Goal: Task Accomplishment & Management: Use online tool/utility

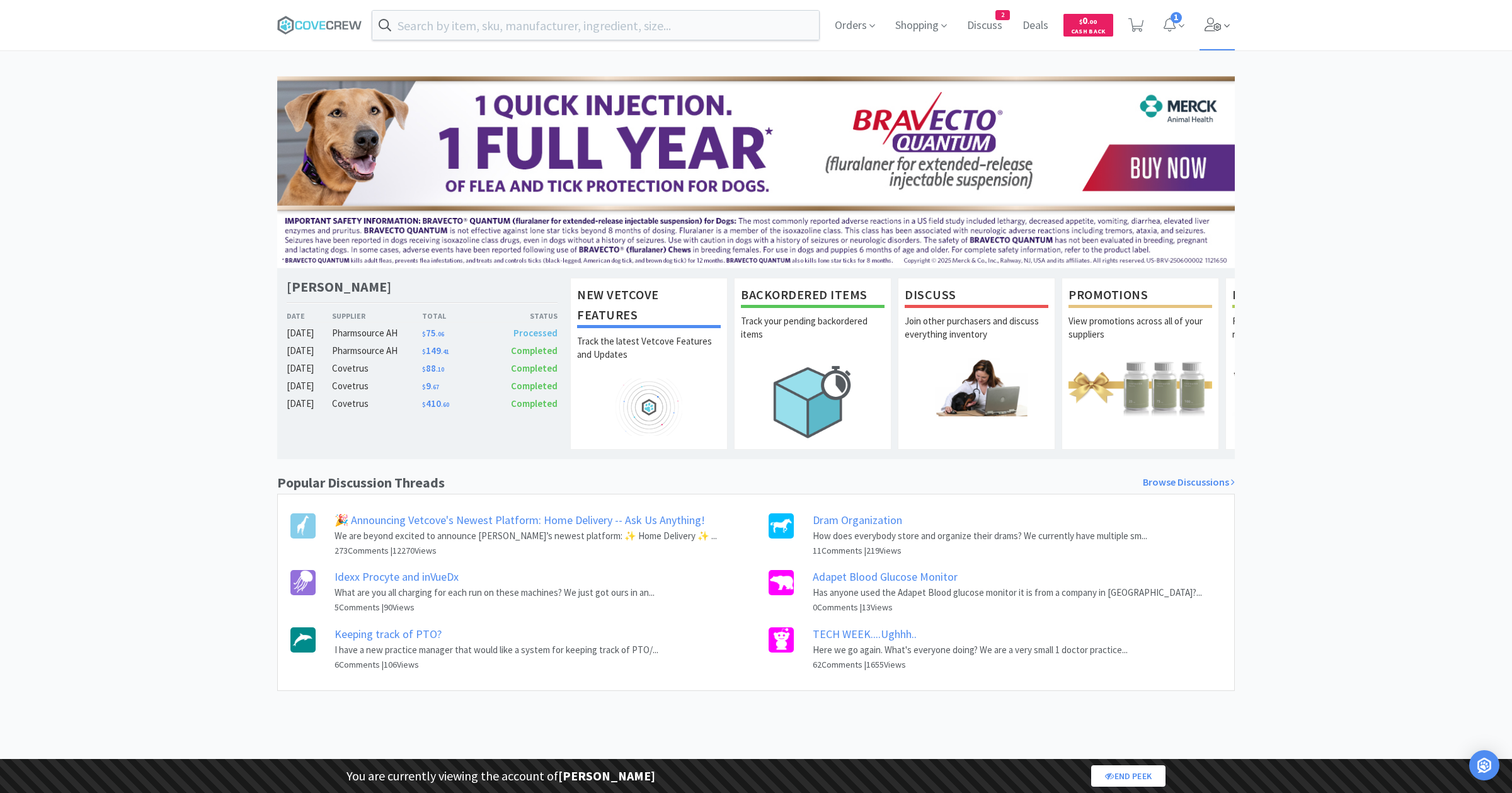
click at [1222, 20] on span at bounding box center [1217, 25] width 36 height 50
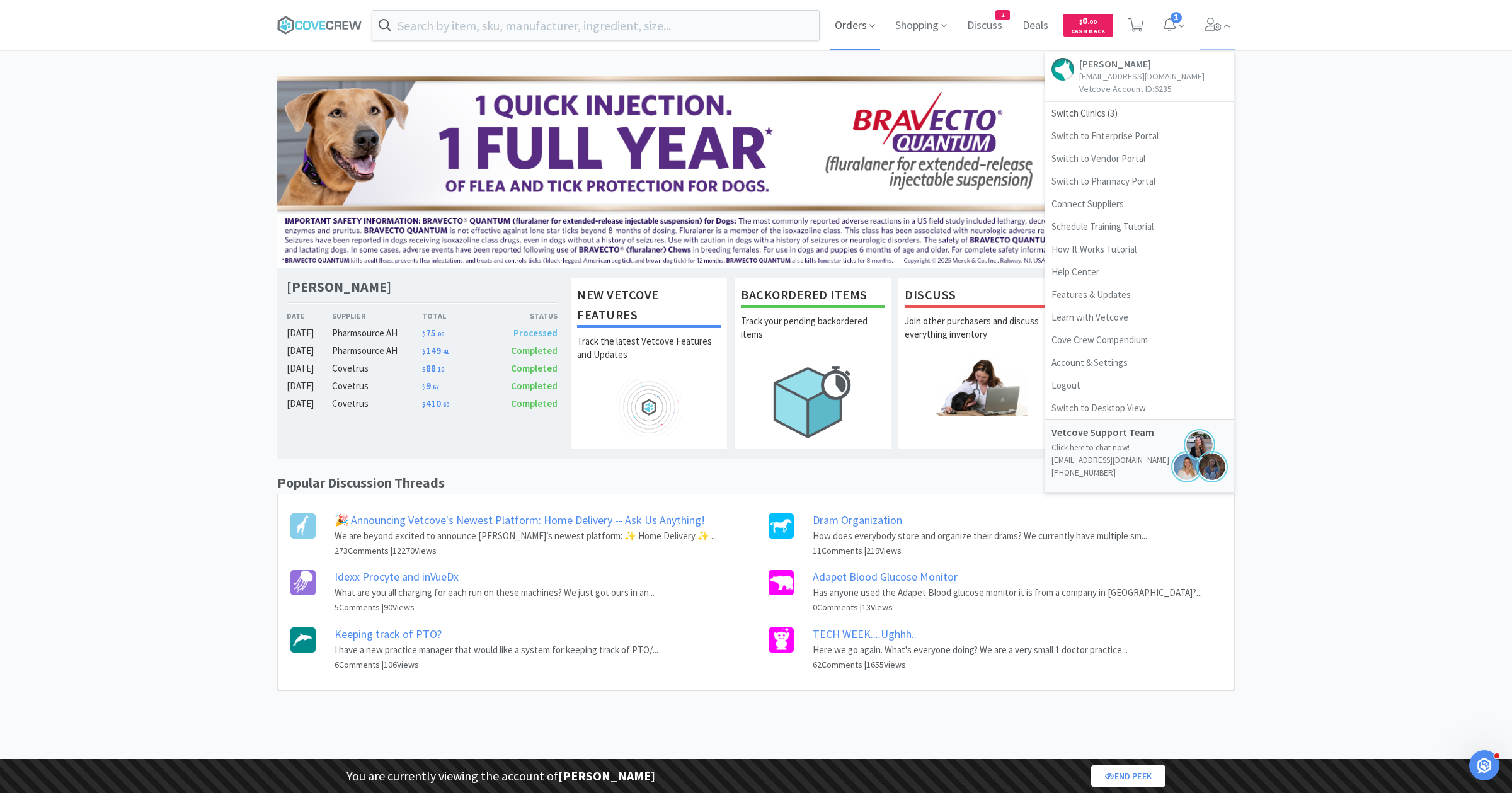
click at [849, 39] on span "Orders" at bounding box center [855, 25] width 50 height 50
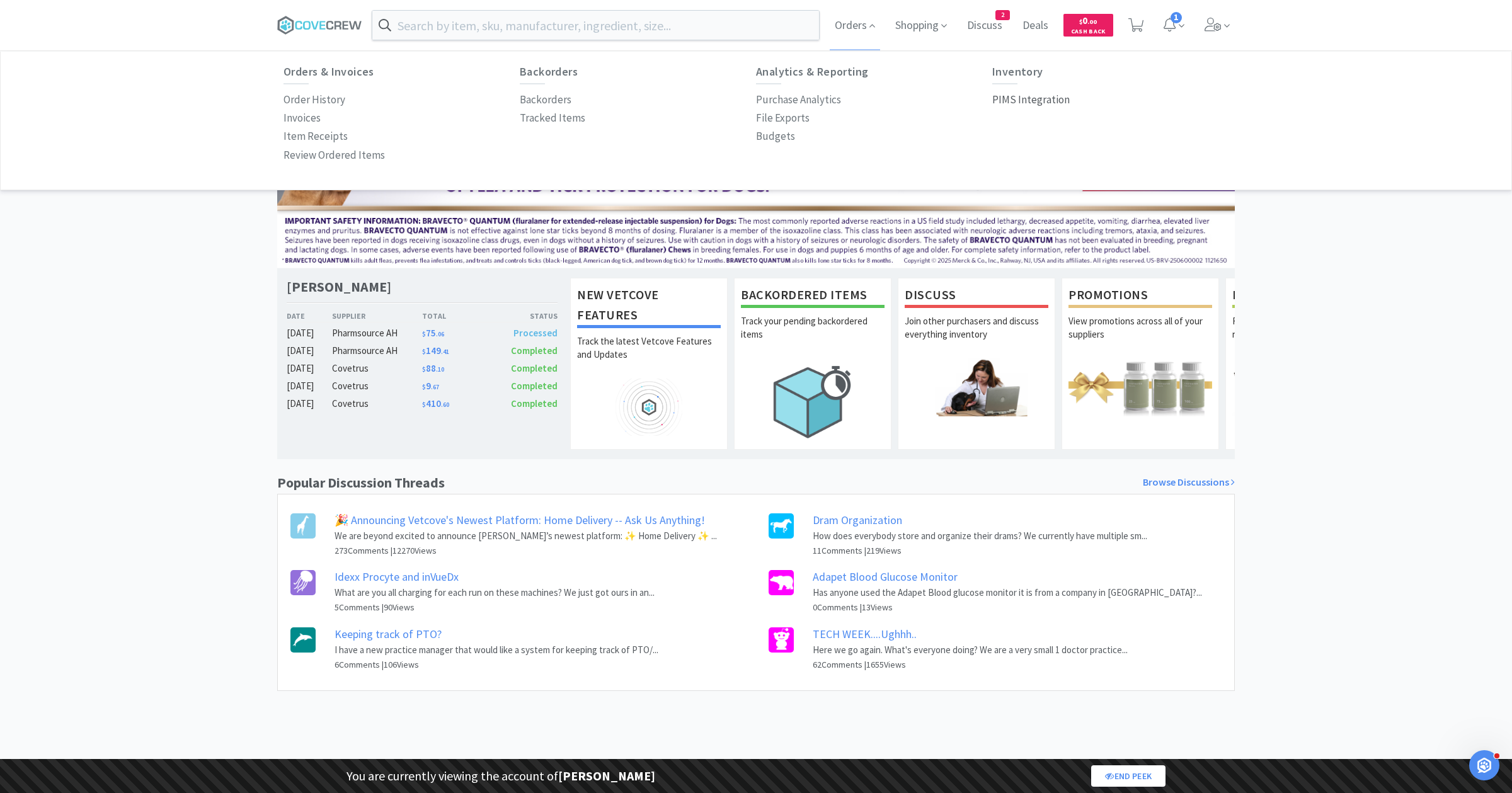
click at [1024, 105] on p "PIMS Integration" at bounding box center [1031, 99] width 77 height 17
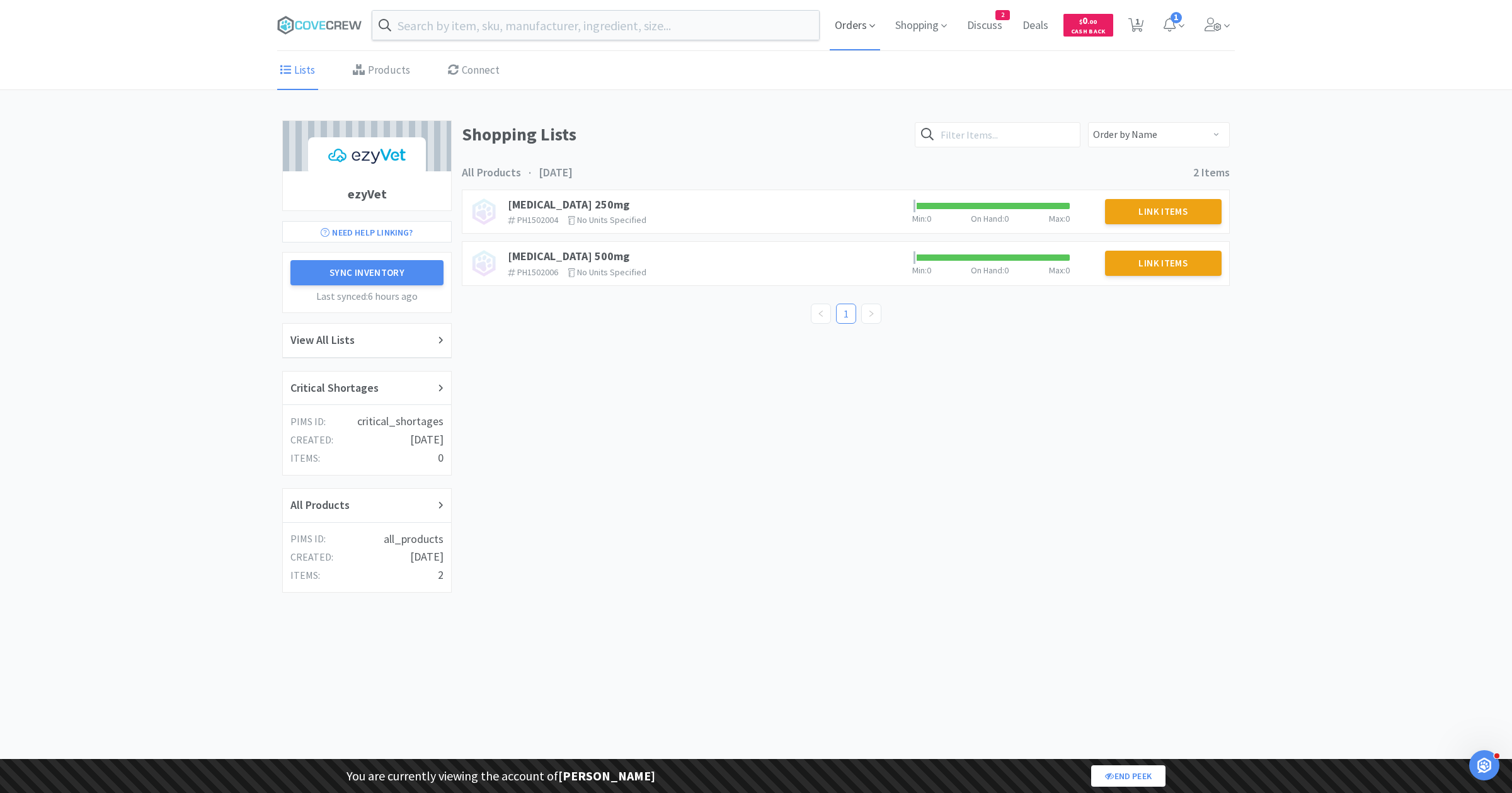
click at [868, 20] on span "Orders" at bounding box center [855, 25] width 50 height 50
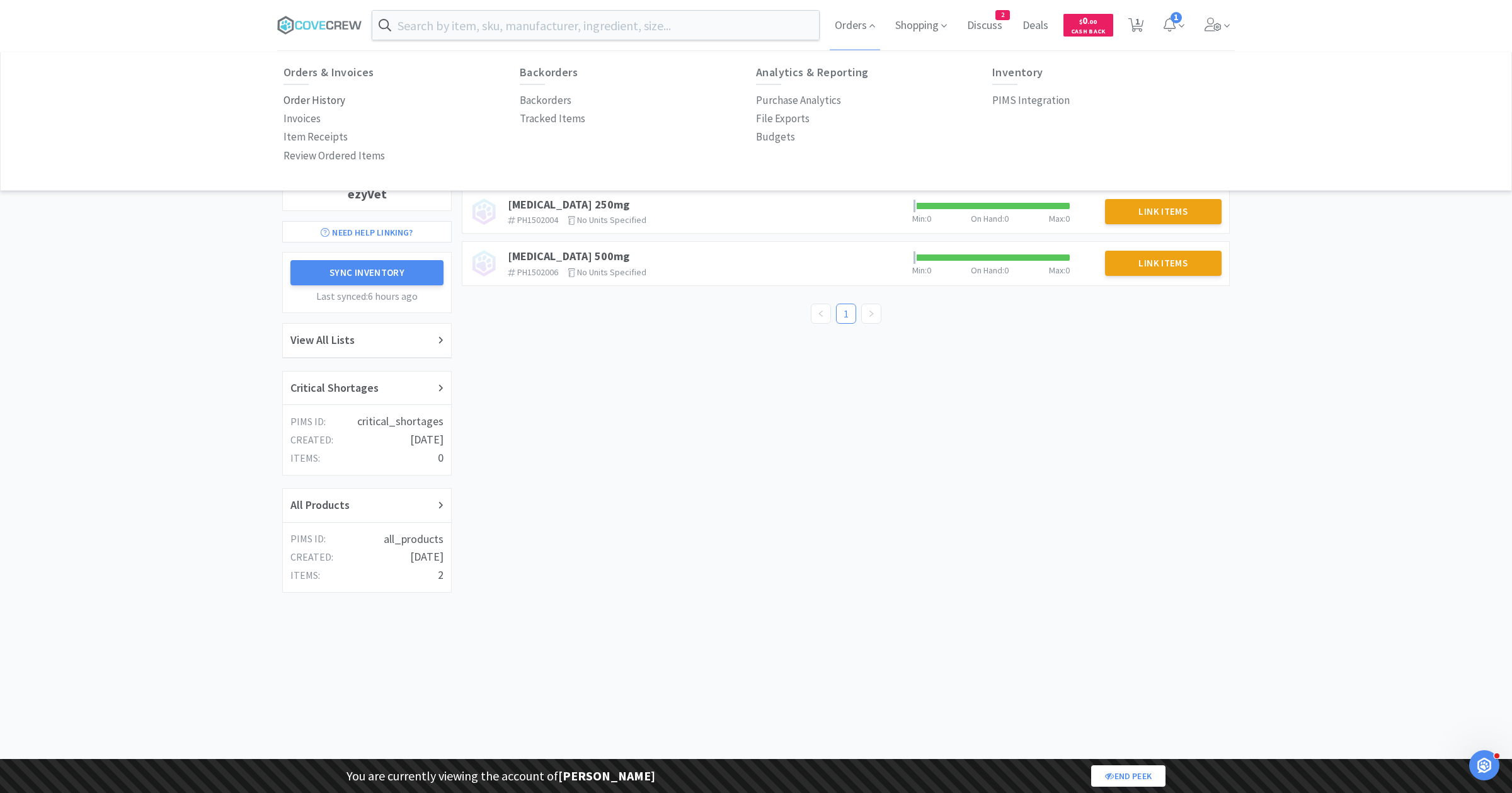
click at [308, 103] on p "Order History" at bounding box center [314, 100] width 62 height 17
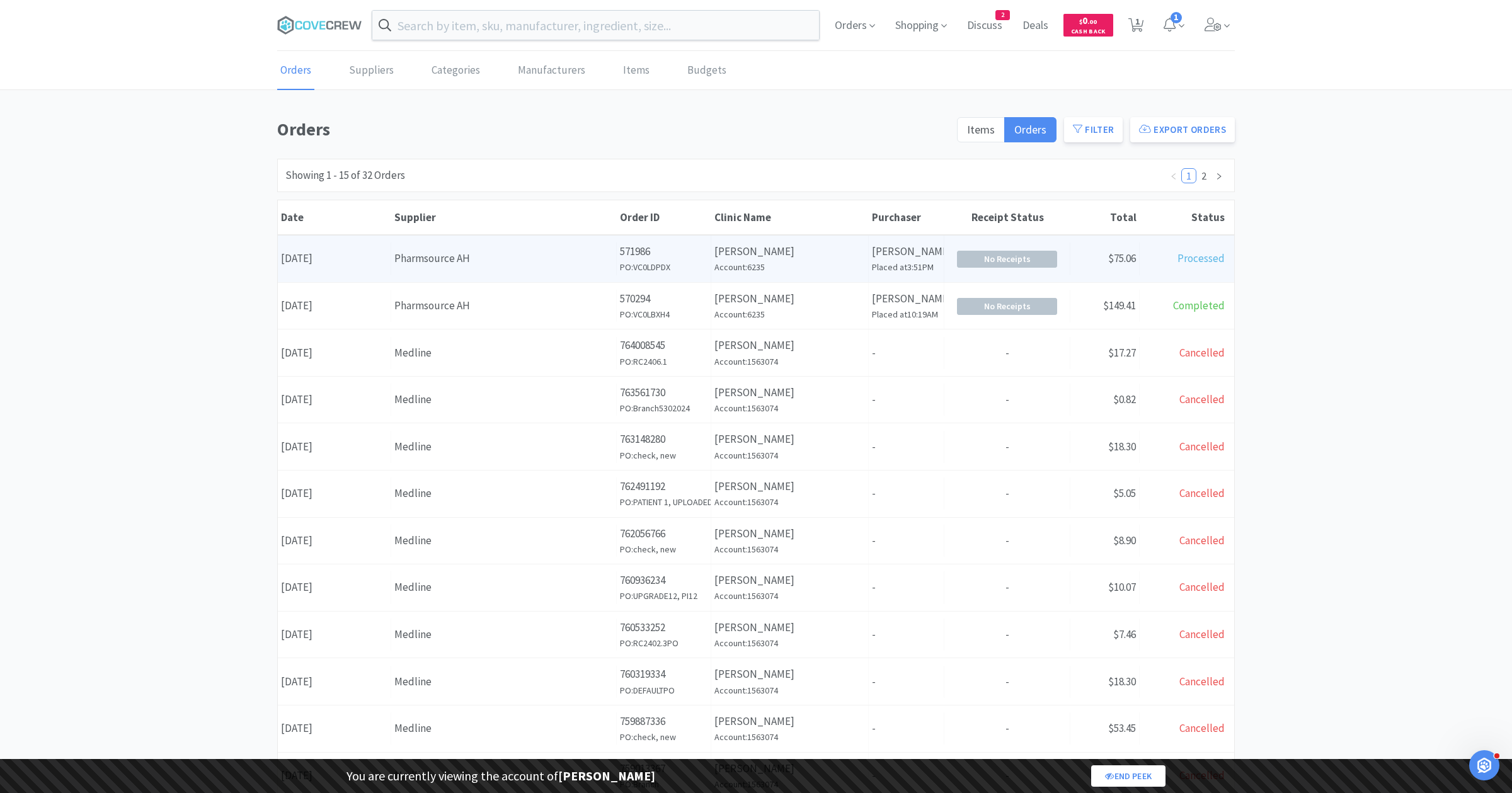
click at [787, 265] on h6 "Account: 6235" at bounding box center [790, 267] width 150 height 14
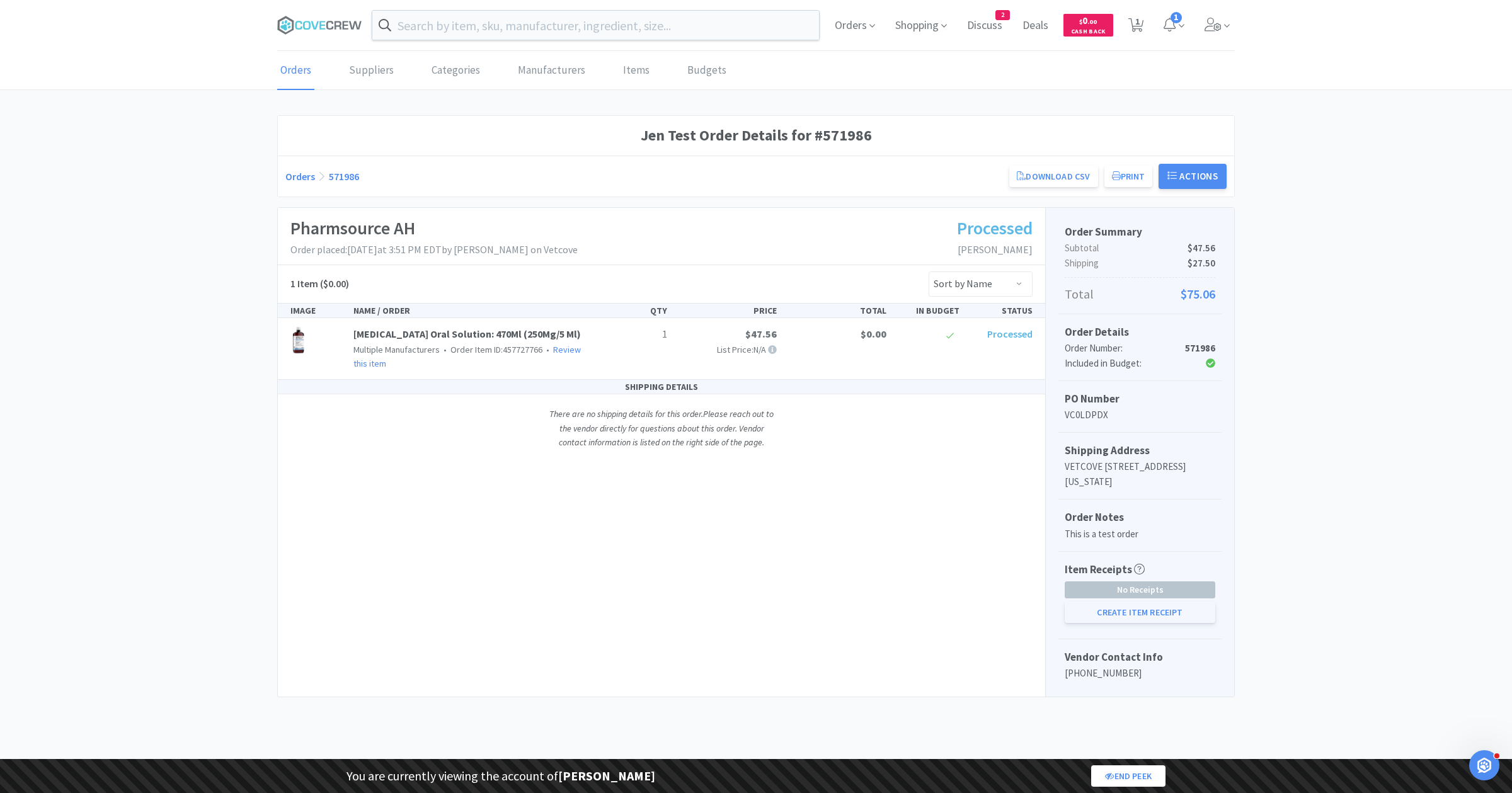
click at [1131, 609] on button "Create Item Receipt" at bounding box center [1140, 612] width 150 height 21
select select "1"
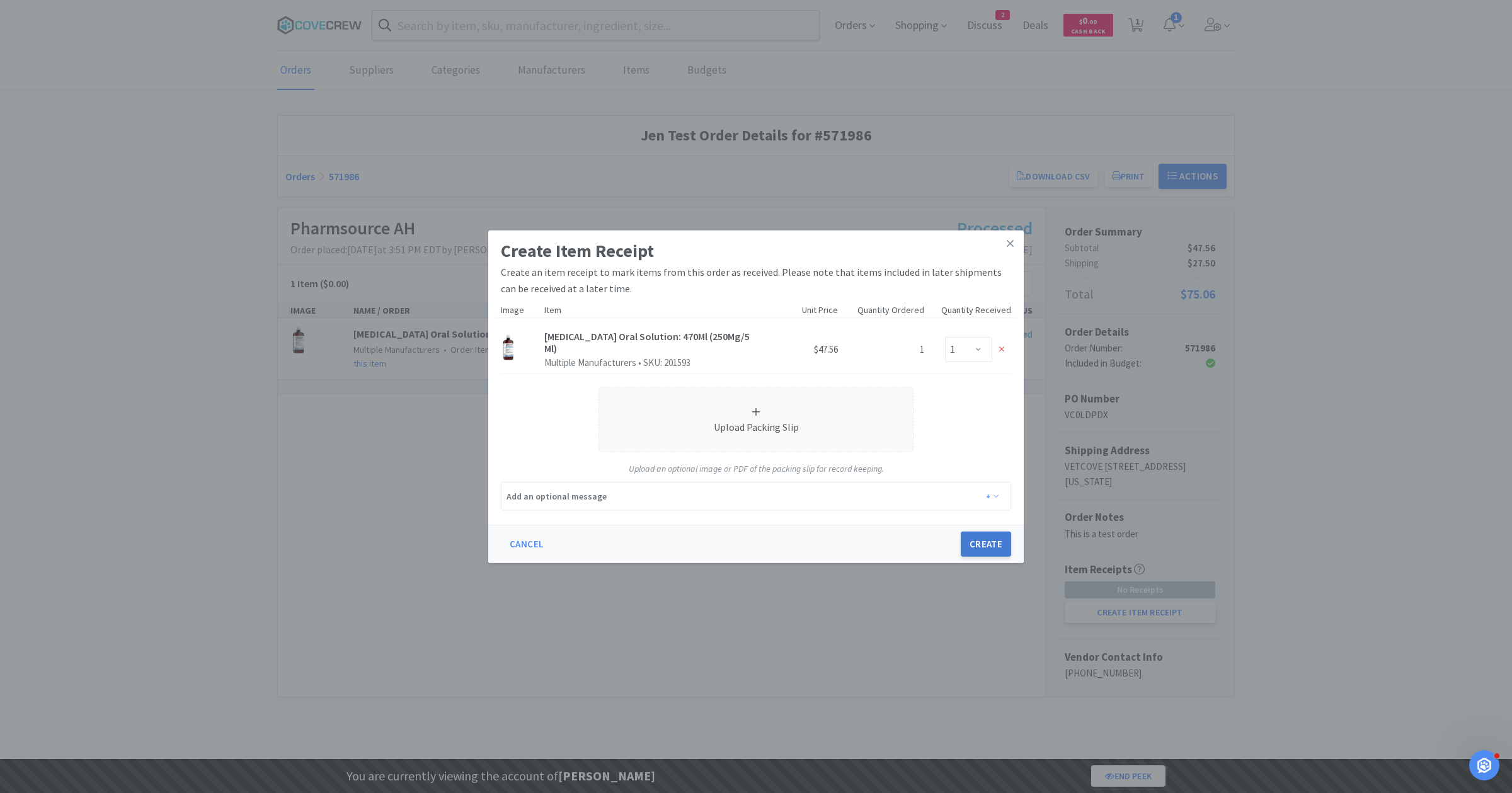
click at [985, 538] on button "Create" at bounding box center [985, 544] width 50 height 26
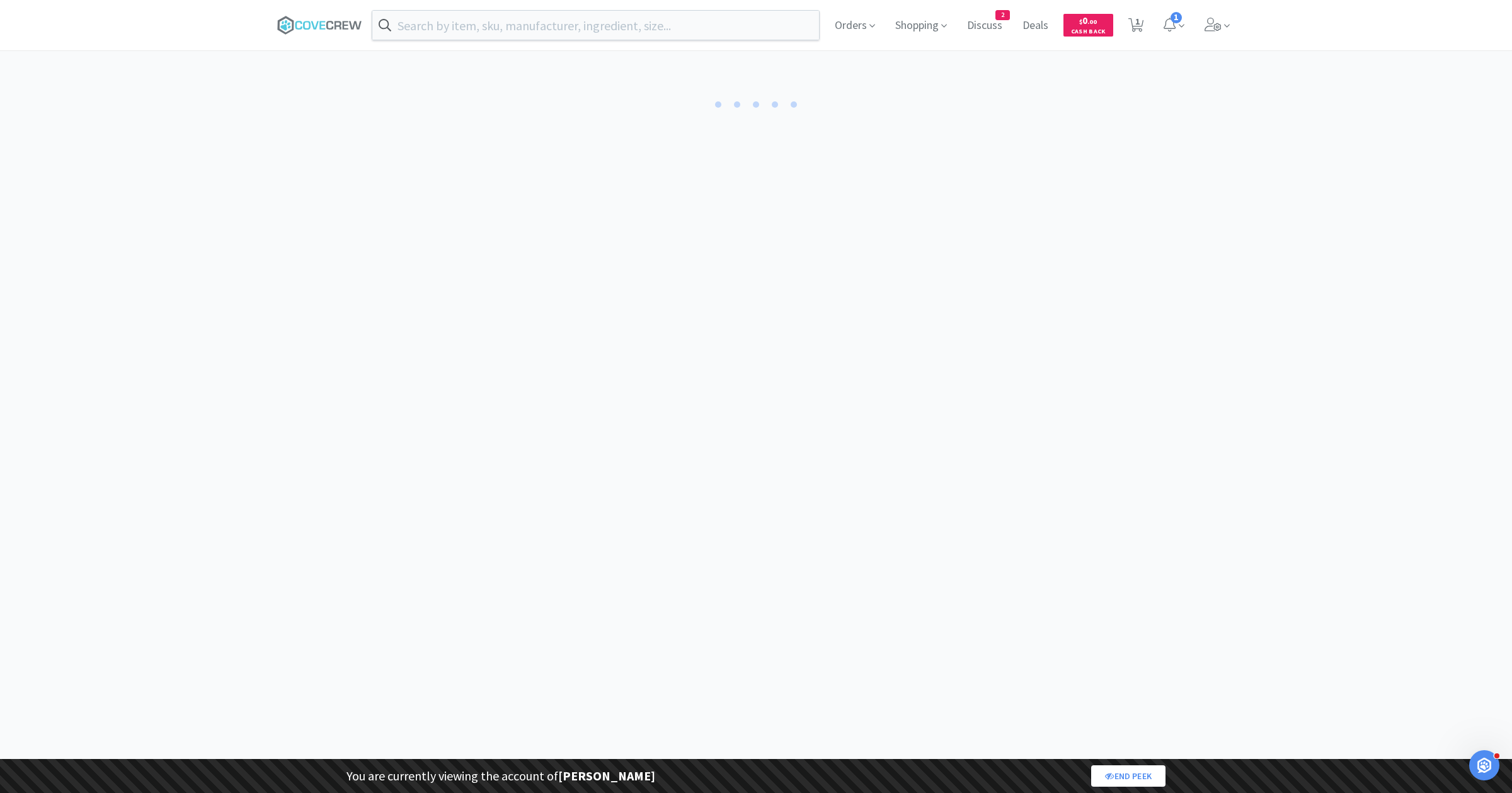
select select "1"
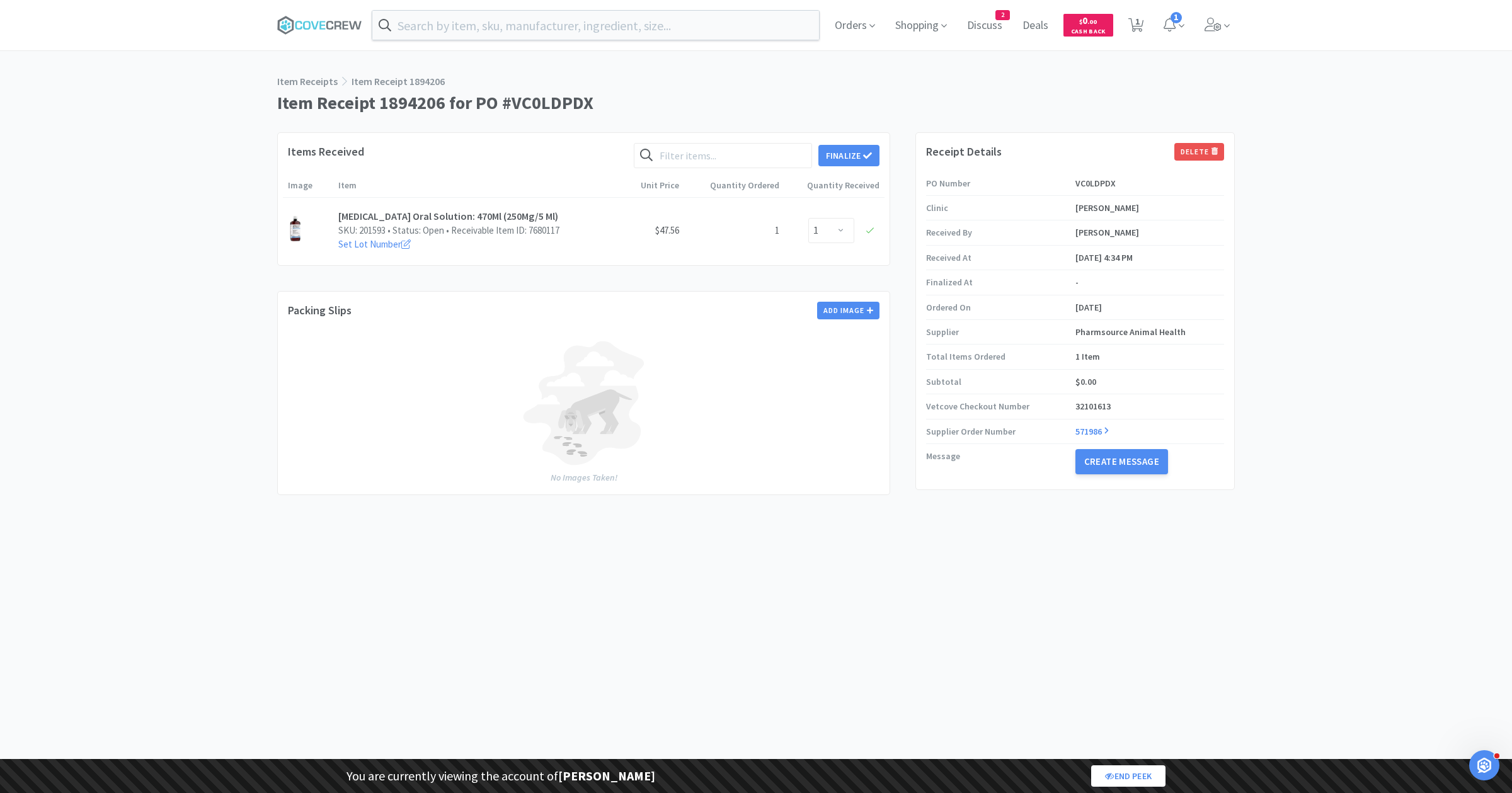
click at [543, 235] on p "SKU: 201593 • Status: Open • Receivable Item ID: 7680117" at bounding box center [458, 231] width 240 height 12
copy p "7680117"
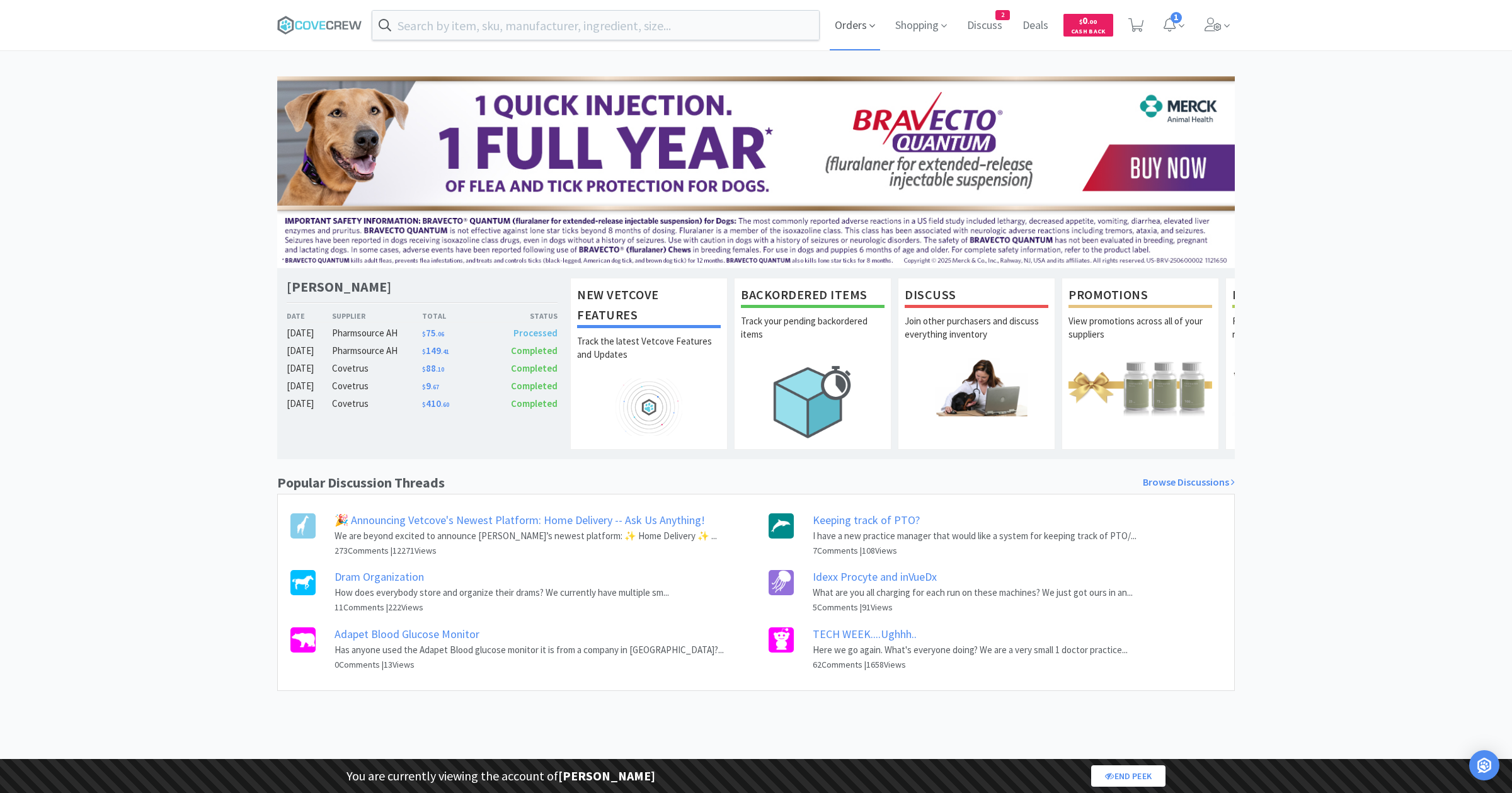
click at [847, 18] on span "Orders" at bounding box center [855, 25] width 50 height 50
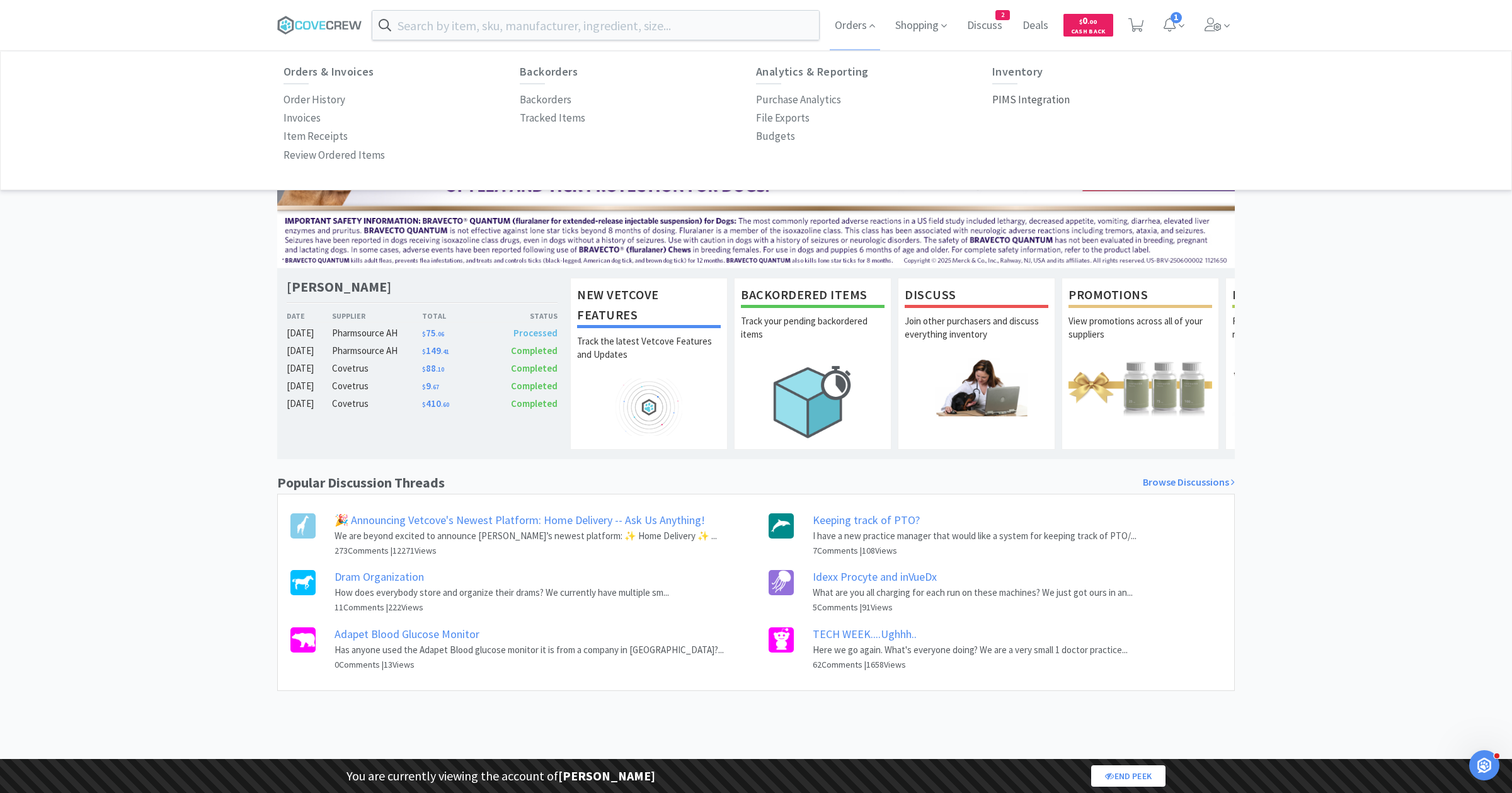
click at [996, 100] on p "PIMS Integration" at bounding box center [1031, 99] width 77 height 17
